Goal: Task Accomplishment & Management: Complete application form

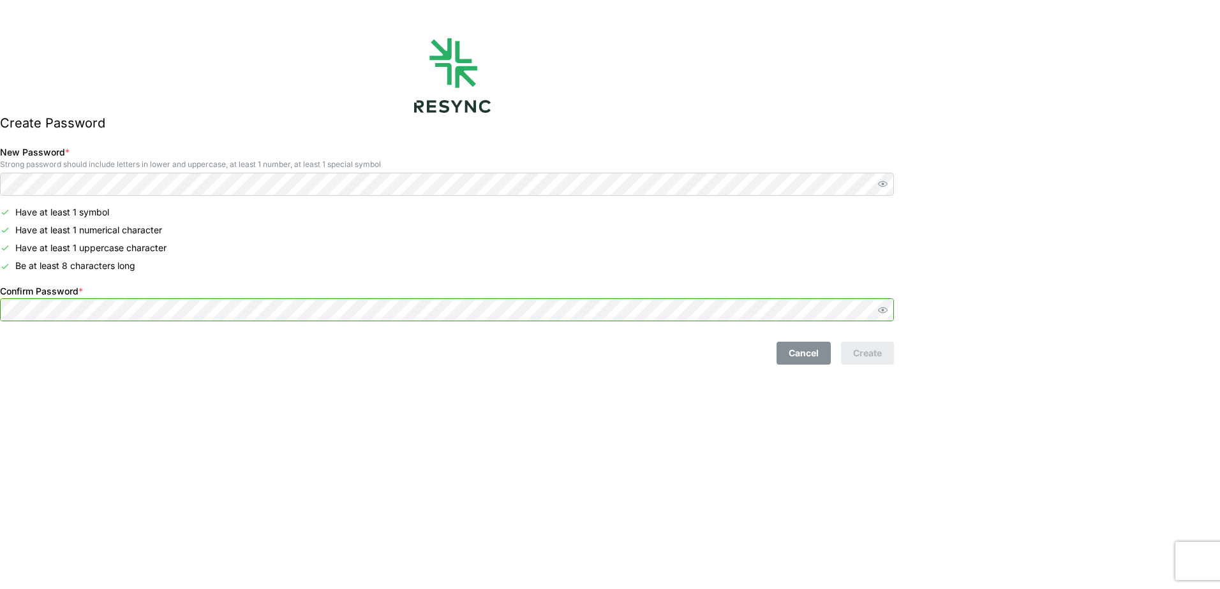
click at [0, 313] on html "Create Password New Password * Strong password should include letters in lower …" at bounding box center [610, 294] width 1220 height 589
click at [887, 188] on icon "button" at bounding box center [883, 184] width 10 height 10
click at [887, 314] on icon "button" at bounding box center [883, 311] width 10 height 10
click at [0, 182] on html "Create Password New Password * Strong password should include letters in lower …" at bounding box center [610, 294] width 1220 height 589
click at [304, 237] on div "Have at least 1 symbol Have at least 1 numerical character Have at least 1 uppe…" at bounding box center [447, 239] width 894 height 67
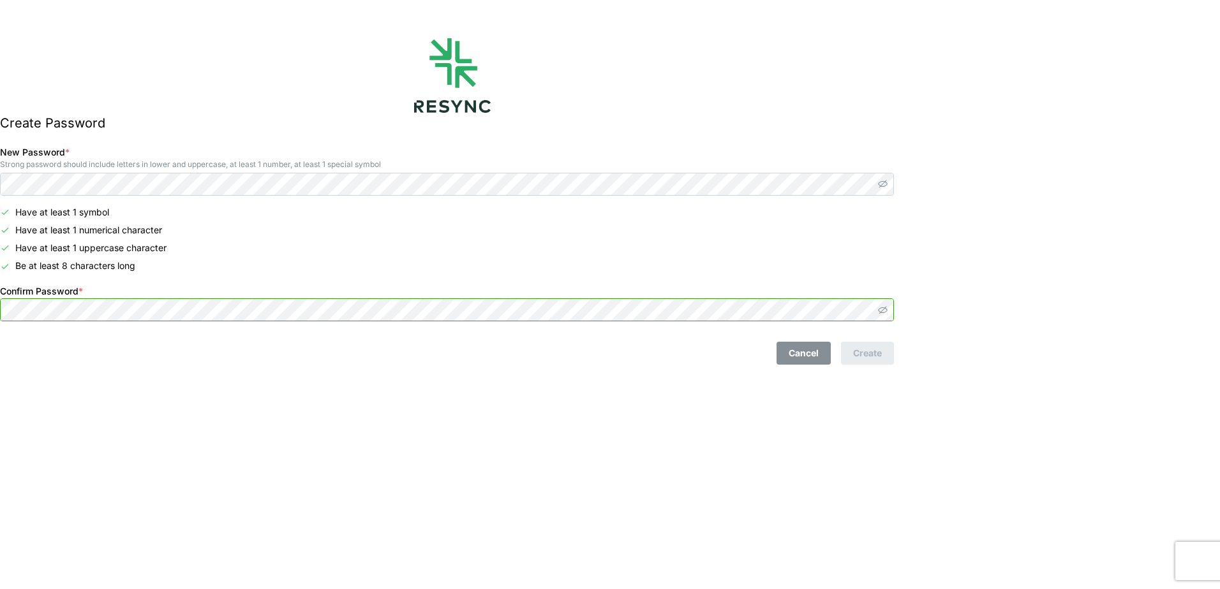
click at [0, 309] on html "Create Password New Password * Strong password should include letters in lower …" at bounding box center [610, 294] width 1220 height 589
click at [0, 196] on html "Create Password New Password * Strong password should include letters in lower …" at bounding box center [610, 294] width 1220 height 589
click at [887, 306] on icon "button" at bounding box center [883, 311] width 10 height 10
click at [887, 186] on icon "button" at bounding box center [883, 184] width 10 height 10
